Goal: Check status

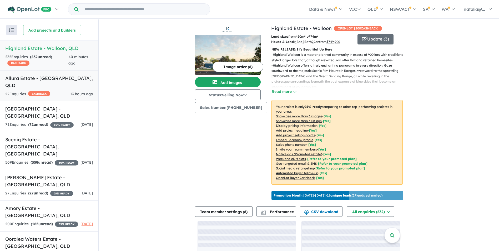
click at [55, 82] on h5 "Allura Estate - [GEOGRAPHIC_DATA] , [GEOGRAPHIC_DATA]" at bounding box center [49, 82] width 88 height 14
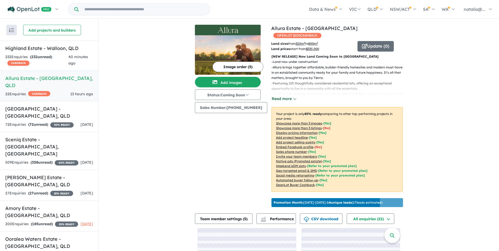
click at [286, 96] on button "Read more" at bounding box center [284, 99] width 25 height 6
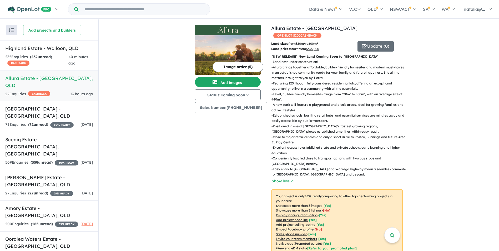
click at [241, 43] on img at bounding box center [228, 54] width 66 height 39
click at [367, 41] on button "Update ( 0 )" at bounding box center [376, 46] width 36 height 11
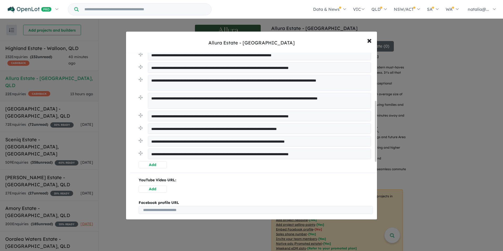
scroll to position [132, 0]
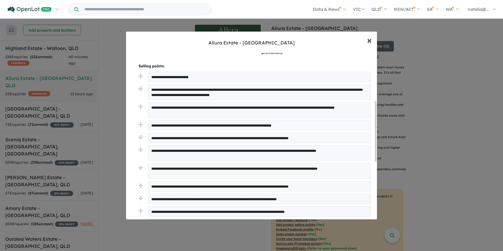
click at [370, 42] on span "×" at bounding box center [369, 39] width 5 height 11
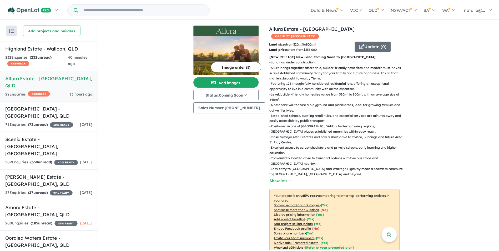
scroll to position [0, 0]
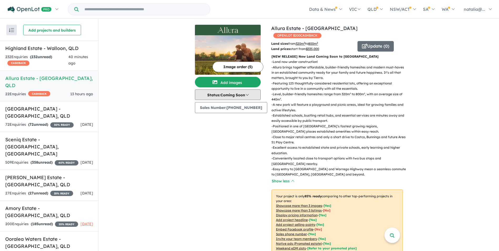
click at [250, 97] on button "Status: Coming Soon" at bounding box center [228, 94] width 66 height 11
click at [242, 170] on div "Image order ( 5 ) Add images Status: Coming Soon In Planning Coming Soon Sellin…" at bounding box center [233, 158] width 76 height 267
